Goal: Submit feedback/report problem

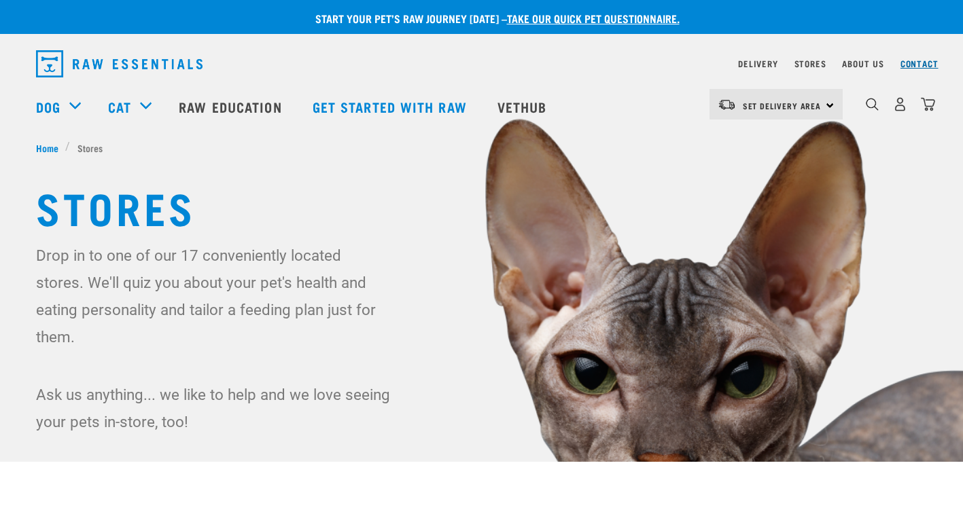
click at [910, 62] on link "Contact" at bounding box center [919, 63] width 38 height 5
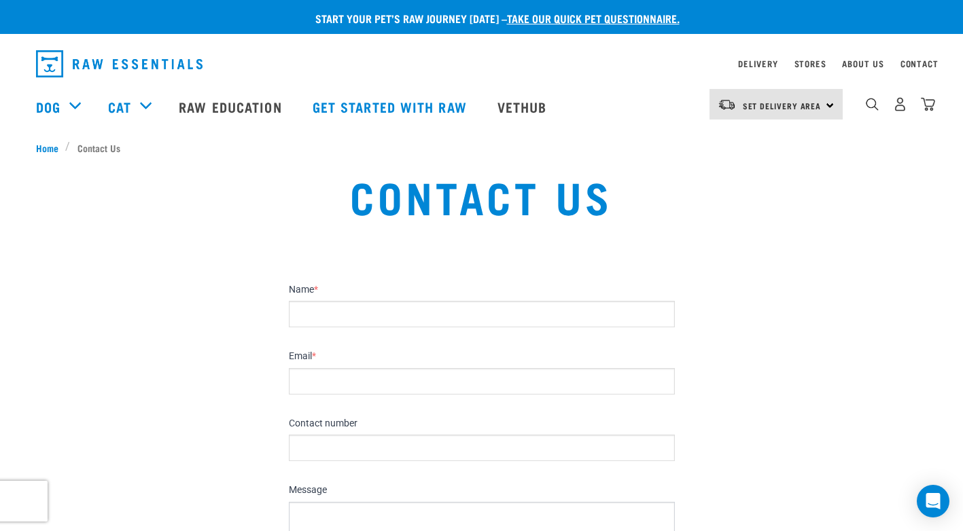
click at [311, 307] on input "Name *" at bounding box center [482, 314] width 386 height 26
type input "Sue Kellett"
type input "suek@unimax.co.nz"
type input "8200710"
type textarea "Good afternoon, We supply labels to businesses in the region and around the cou…"
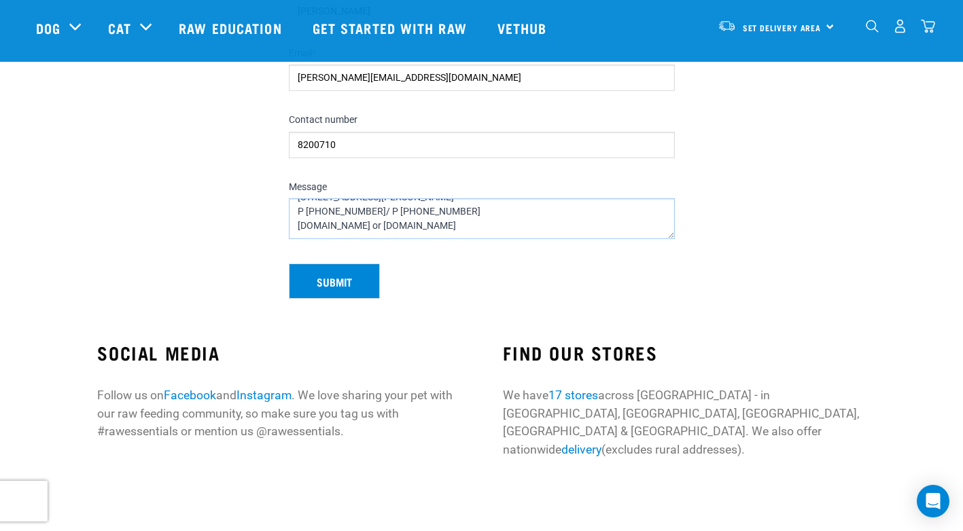
scroll to position [342, 0]
click at [139, 290] on section "Name * Sue Kellett Email * suek@unimax.co.nz Contact number 8200710 Message Goo…" at bounding box center [481, 134] width 963 height 361
click at [336, 286] on button "Submit" at bounding box center [334, 281] width 91 height 35
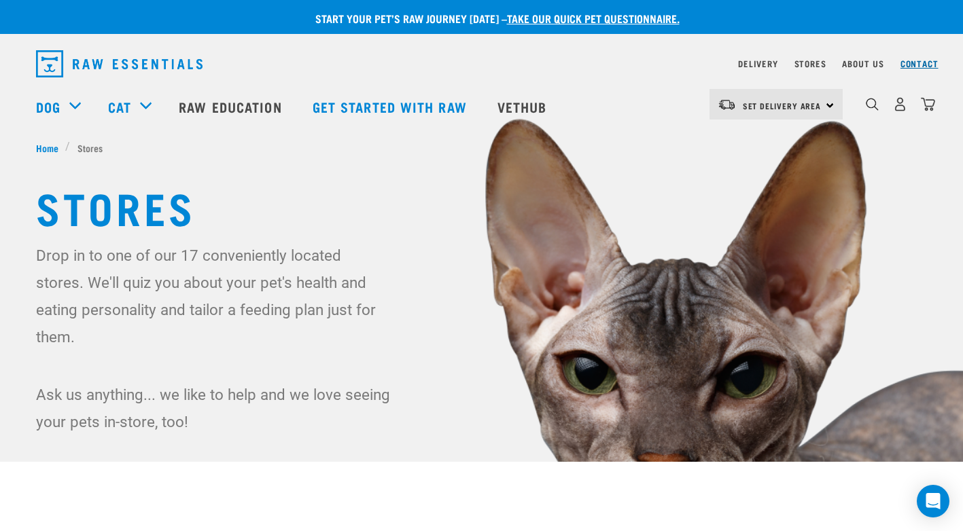
click at [920, 62] on link "Contact" at bounding box center [919, 63] width 38 height 5
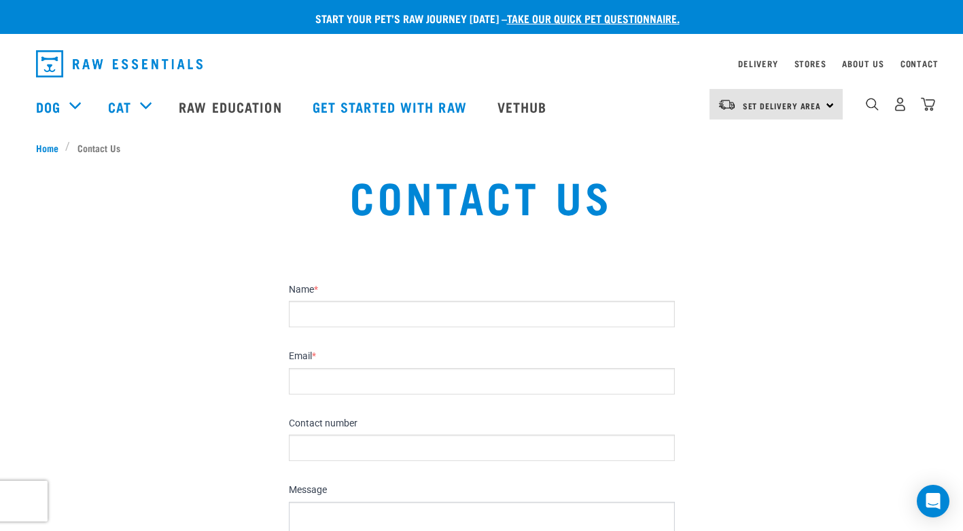
click at [338, 316] on input "Name *" at bounding box center [482, 314] width 386 height 26
type input "[PERSON_NAME]"
type input "[PERSON_NAME][EMAIL_ADDRESS][DOMAIN_NAME]"
type input "8200710"
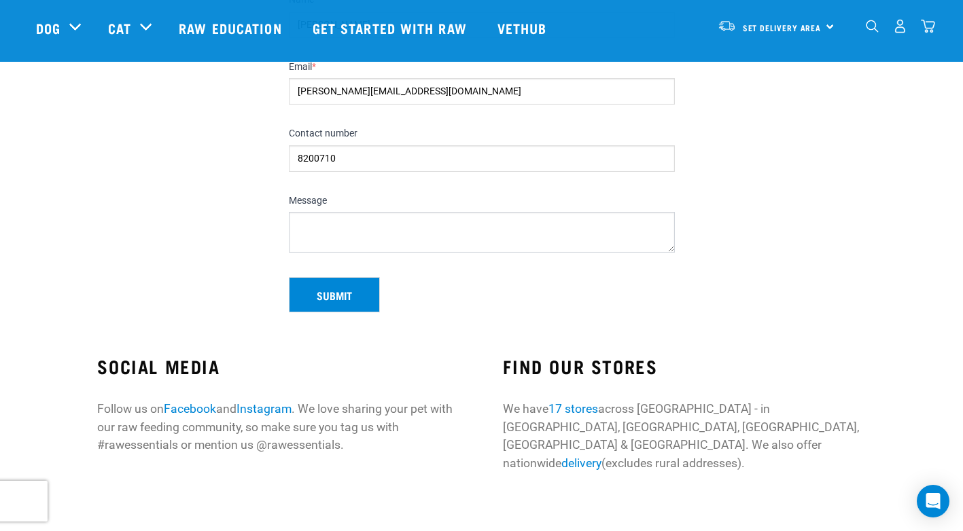
scroll to position [204, 0]
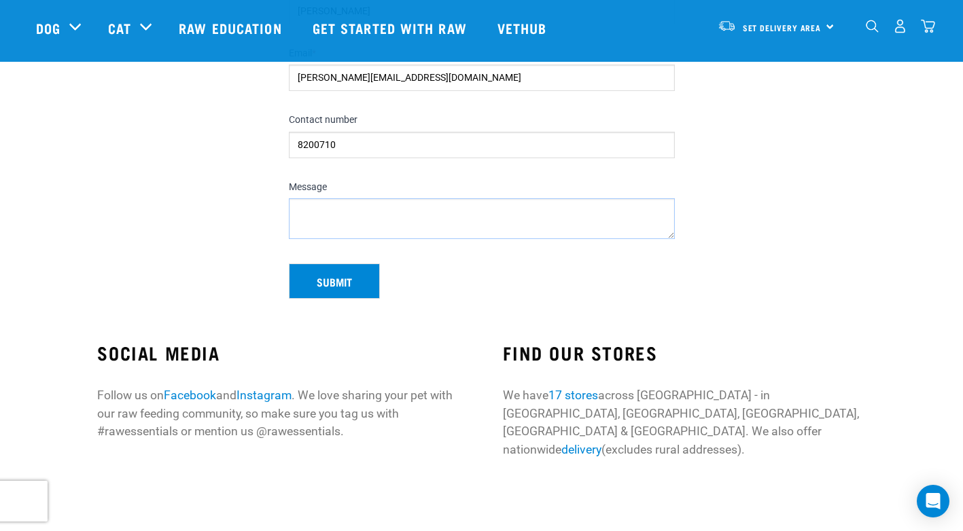
click at [364, 224] on textarea "Message" at bounding box center [482, 218] width 386 height 41
